Goal: Task Accomplishment & Management: Complete application form

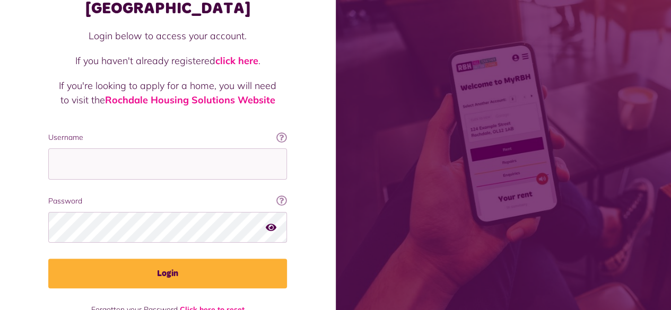
scroll to position [97, 0]
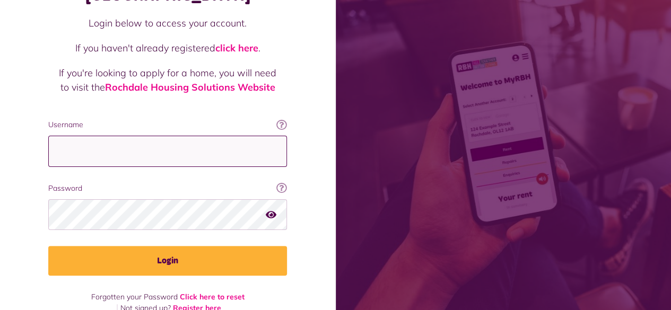
type input "**********"
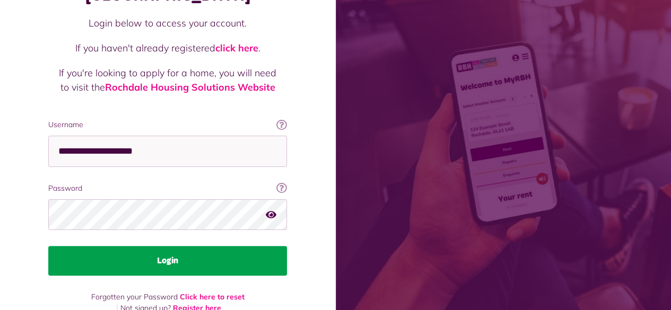
click at [230, 246] on button "Login" at bounding box center [167, 261] width 239 height 30
click at [204, 246] on button "Login" at bounding box center [167, 261] width 239 height 30
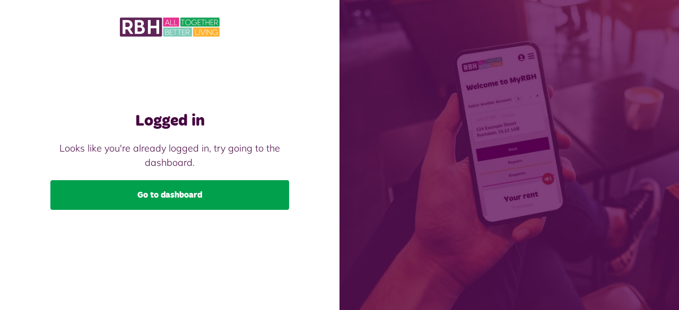
click at [196, 187] on link "Go to dashboard" at bounding box center [169, 195] width 239 height 30
click at [195, 197] on link "Go to dashboard" at bounding box center [169, 195] width 239 height 30
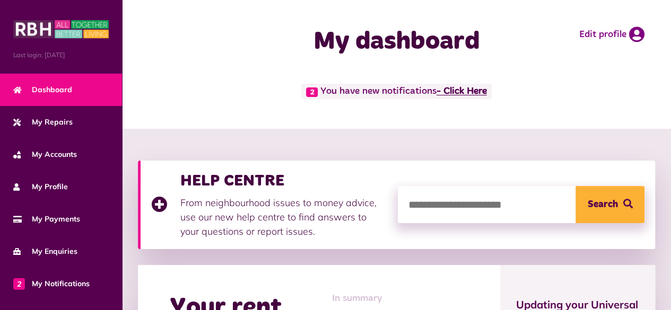
click at [470, 96] on link "- Click Here" at bounding box center [462, 92] width 50 height 10
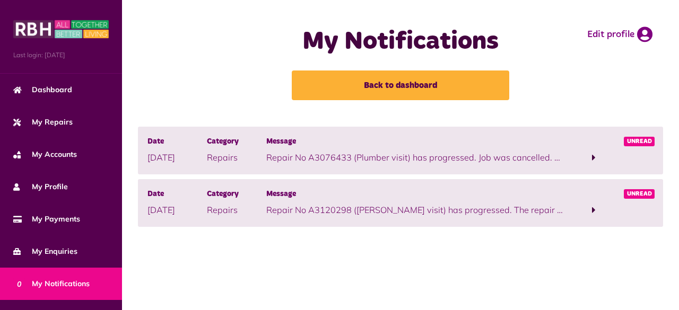
click at [368, 161] on p "Repair No A3076433 (Plumber visit) has progressed. Job was cancelled. To view t…" at bounding box center [415, 157] width 298 height 13
click at [596, 158] on span at bounding box center [593, 158] width 59 height 14
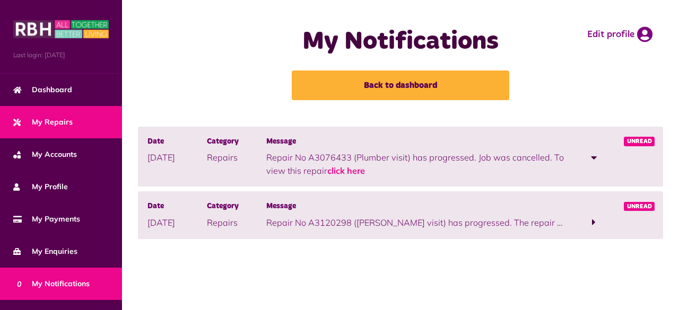
click at [68, 121] on span "My Repairs" at bounding box center [42, 122] width 59 height 11
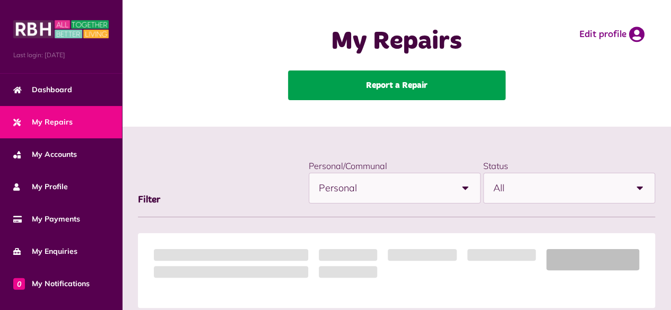
click at [407, 91] on link "Report a Repair" at bounding box center [396, 86] width 217 height 30
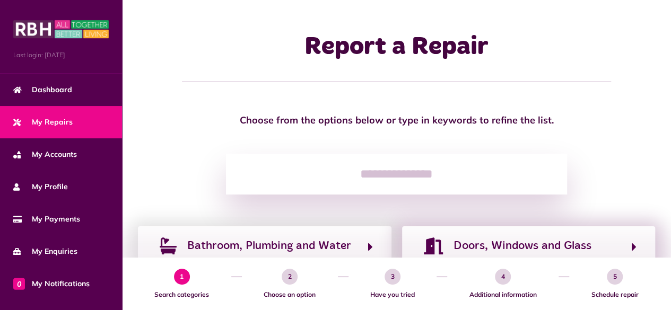
click at [502, 235] on div "Doors, Windows and Glass" at bounding box center [529, 245] width 254 height 39
click at [534, 249] on span "Doors, Windows and Glass" at bounding box center [523, 246] width 138 height 17
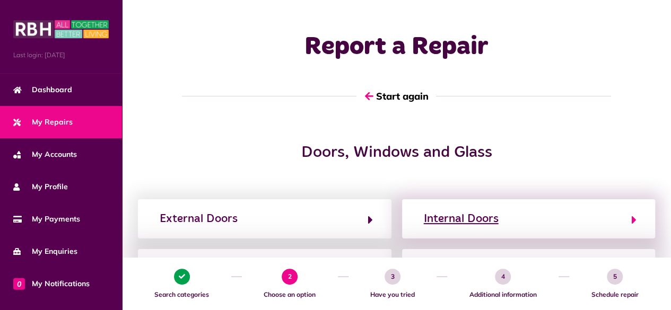
click at [461, 217] on div "Internal Doors" at bounding box center [461, 219] width 75 height 17
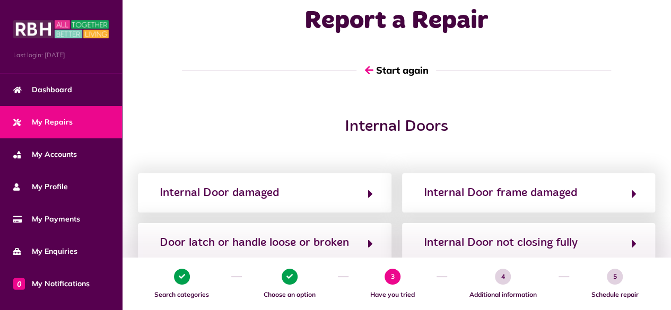
scroll to position [74, 0]
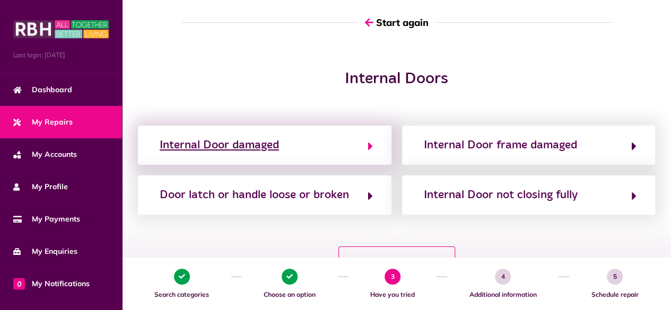
click at [266, 147] on div "Internal Door damaged" at bounding box center [219, 145] width 119 height 17
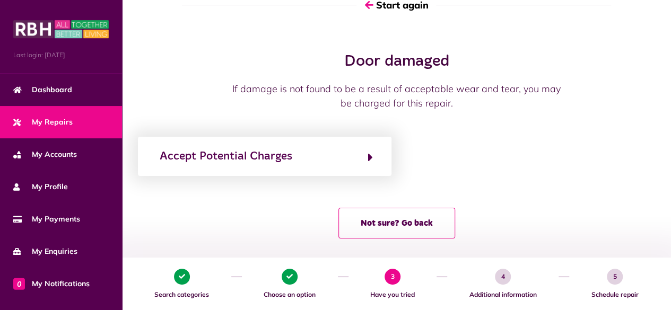
scroll to position [99, 0]
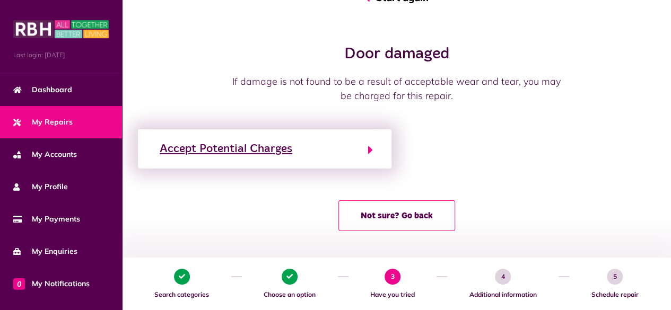
click at [369, 158] on button "Accept Potential Charges" at bounding box center [264, 149] width 216 height 18
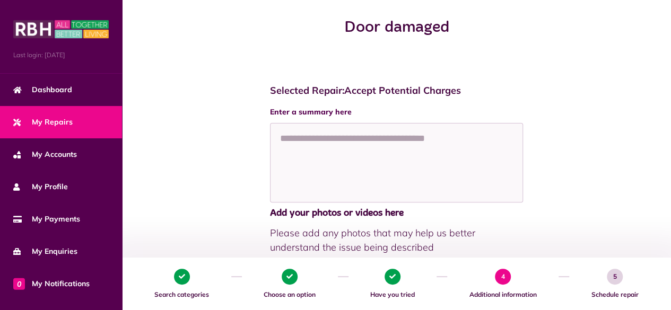
scroll to position [125, 0]
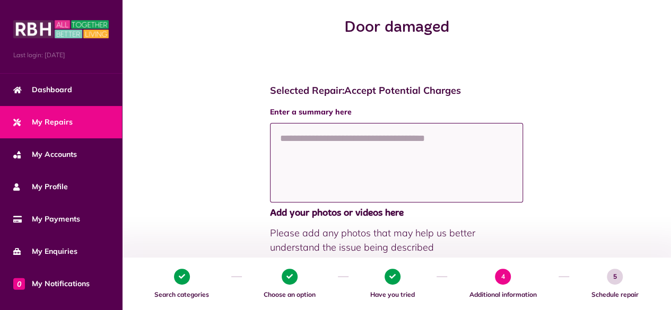
click at [381, 170] on textarea at bounding box center [397, 163] width 254 height 80
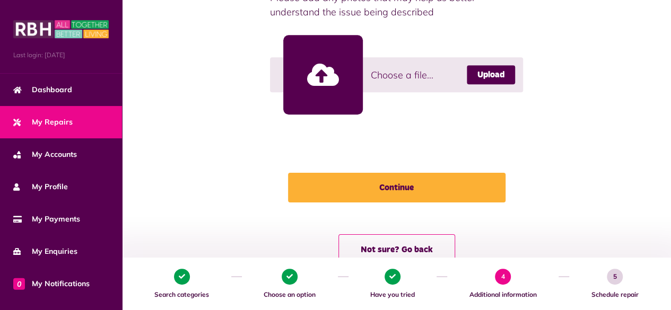
scroll to position [374, 0]
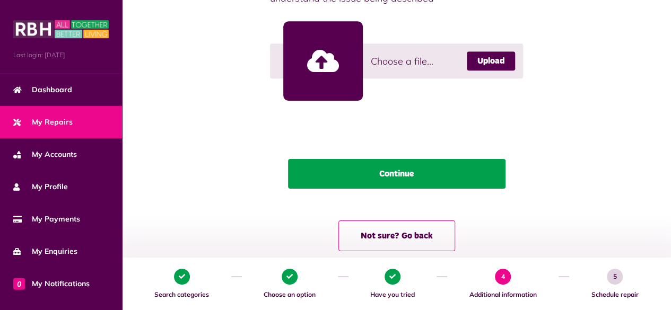
type textarea "**********"
click at [415, 187] on button "Continue" at bounding box center [396, 174] width 217 height 30
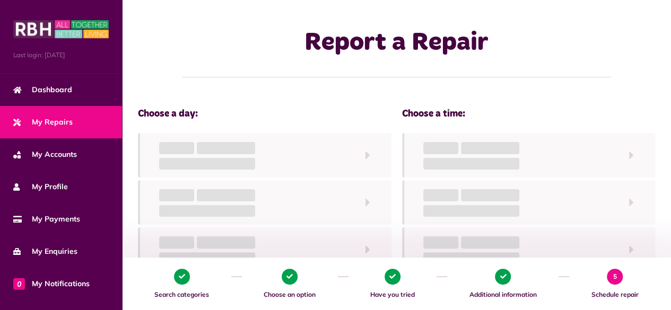
scroll to position [0, 0]
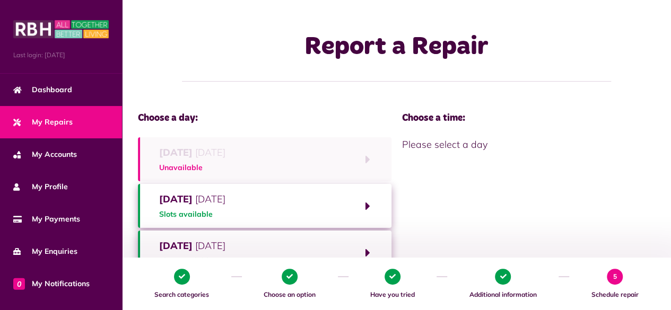
click at [193, 240] on strong "Wednesday" at bounding box center [175, 246] width 33 height 12
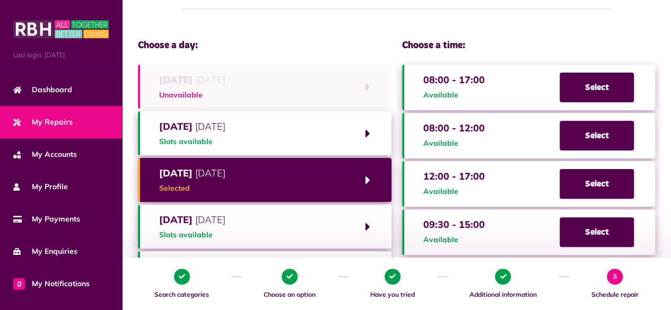
scroll to position [73, 0]
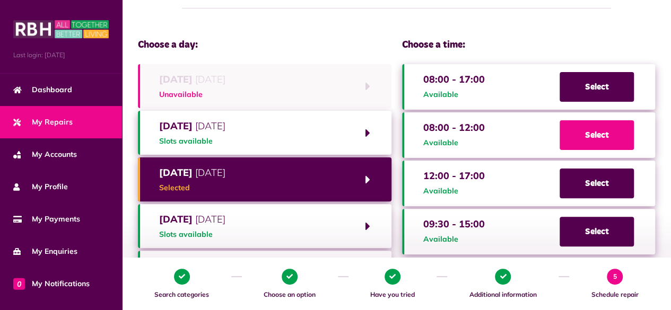
click at [596, 147] on span "Select" at bounding box center [597, 135] width 74 height 30
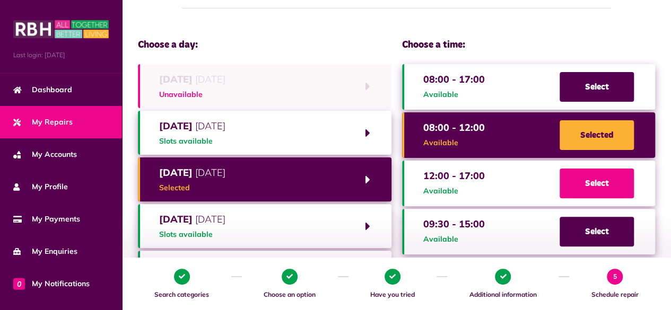
click at [608, 194] on span "Select" at bounding box center [597, 184] width 74 height 30
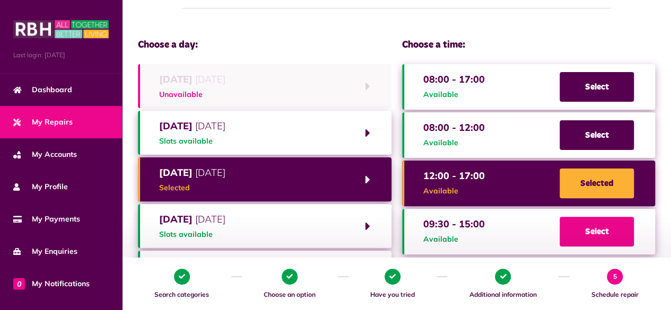
click at [587, 236] on span "Select" at bounding box center [597, 232] width 74 height 30
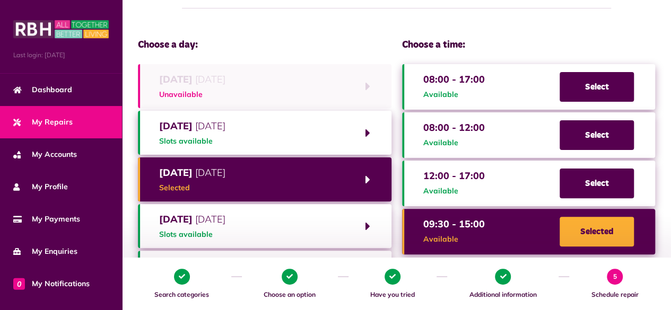
click at [604, 232] on span "Selected" at bounding box center [597, 232] width 74 height 30
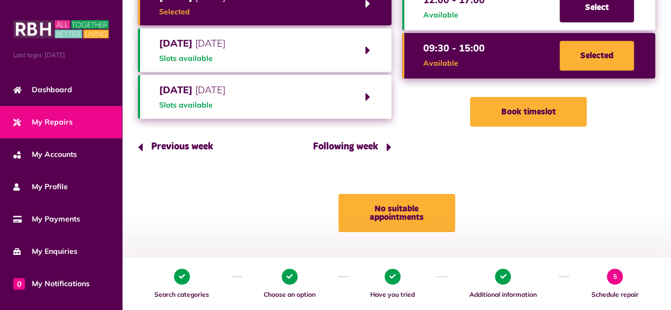
scroll to position [250, 0]
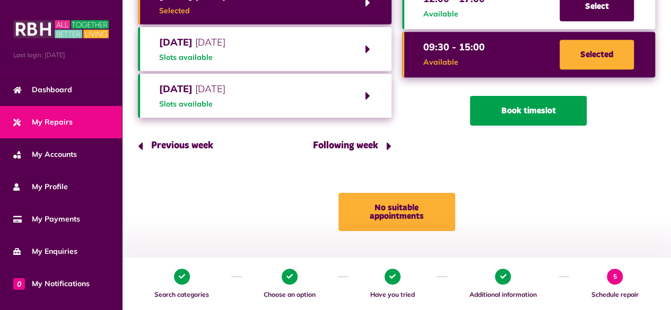
click at [552, 115] on button "Book timeslot" at bounding box center [528, 111] width 117 height 30
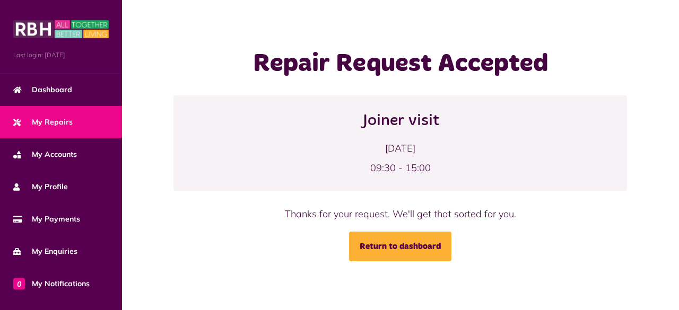
click at [38, 120] on span "My Repairs" at bounding box center [42, 122] width 59 height 11
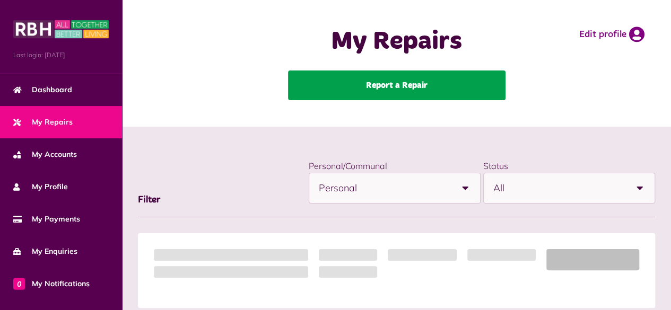
click at [378, 90] on link "Report a Repair" at bounding box center [396, 86] width 217 height 30
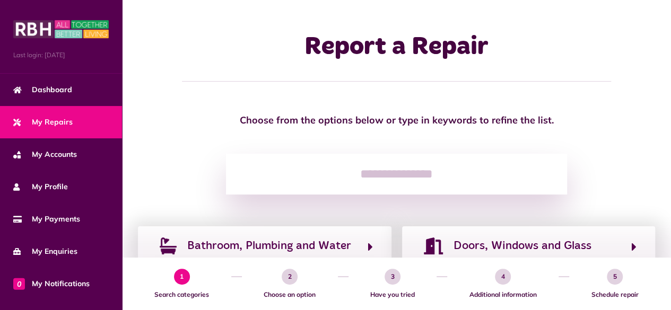
click at [379, 177] on input "search" at bounding box center [396, 174] width 341 height 41
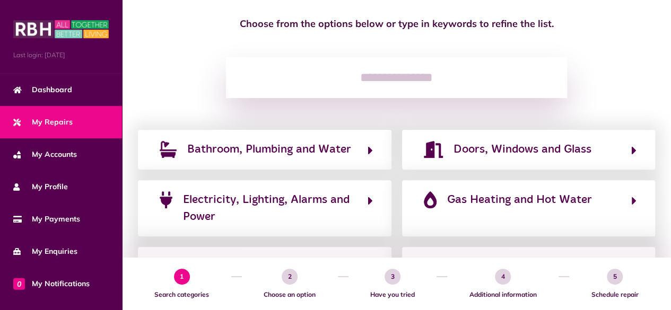
scroll to position [143, 0]
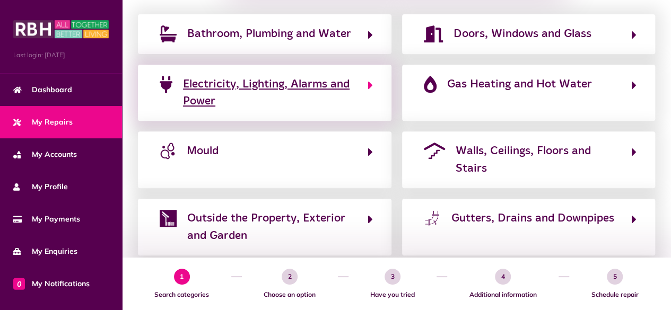
click at [360, 87] on button "Electricity, Lighting, Alarms and Power" at bounding box center [264, 93] width 216 height 36
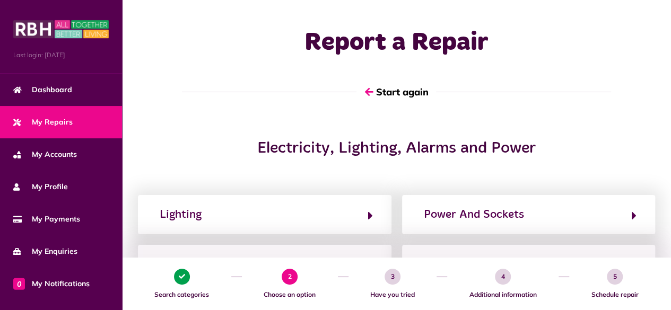
scroll to position [0, 0]
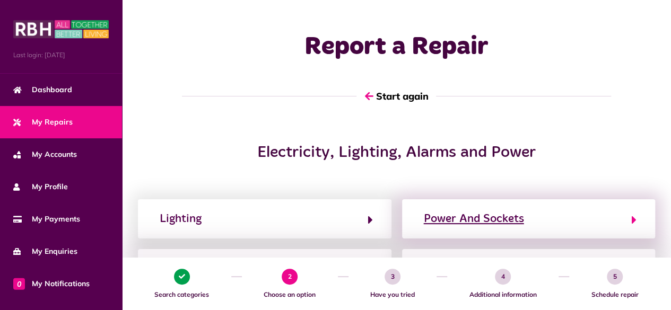
click at [544, 223] on button "Power And Sockets" at bounding box center [529, 219] width 216 height 18
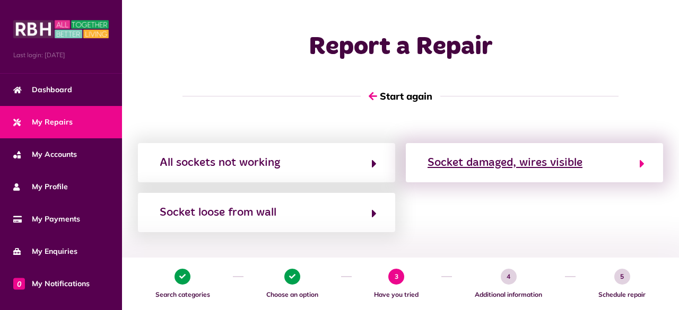
click at [509, 163] on div "Socket damaged, wires visible" at bounding box center [505, 162] width 155 height 17
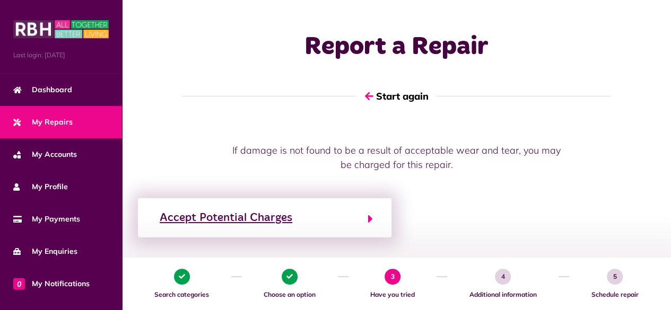
click at [291, 210] on div "Accept Potential Charges" at bounding box center [226, 218] width 133 height 17
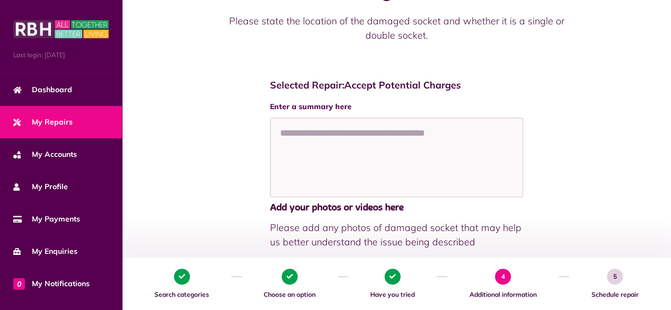
scroll to position [166, 0]
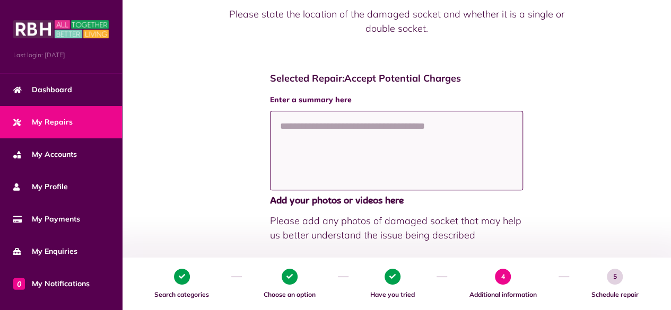
click at [444, 130] on textarea at bounding box center [397, 151] width 254 height 80
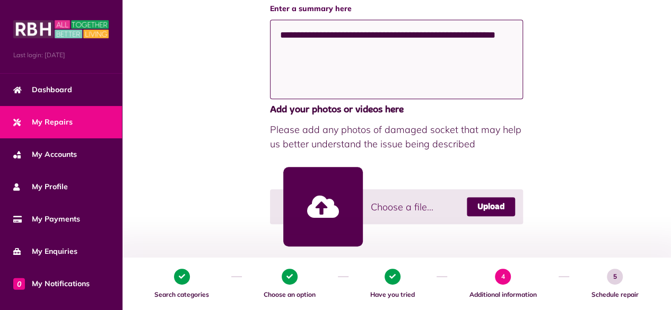
scroll to position [341, 0]
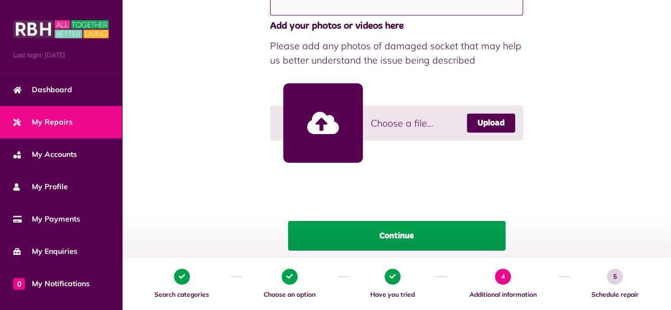
type textarea "**********"
click at [451, 241] on button "Continue" at bounding box center [396, 236] width 217 height 30
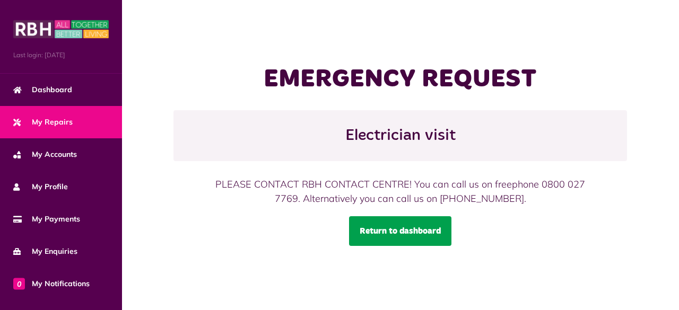
click at [419, 234] on link "Return to dashboard" at bounding box center [400, 231] width 102 height 30
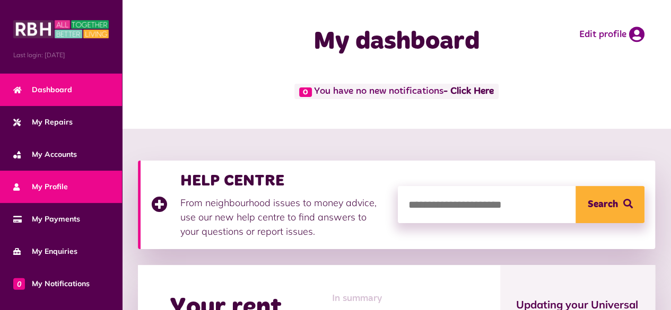
click at [69, 195] on link "My Profile" at bounding box center [61, 187] width 122 height 32
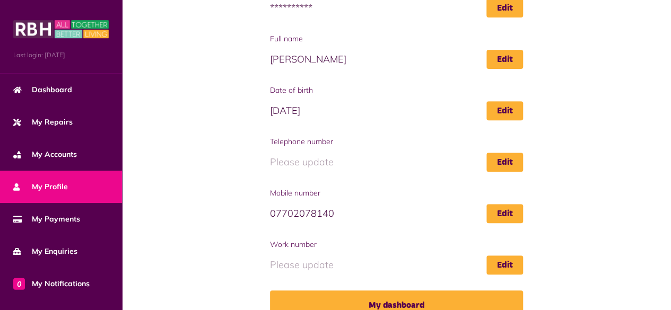
scroll to position [196, 0]
